Goal: Information Seeking & Learning: Learn about a topic

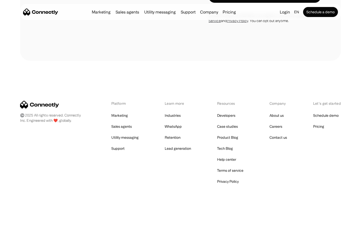
scroll to position [947, 0]
